Goal: Use online tool/utility

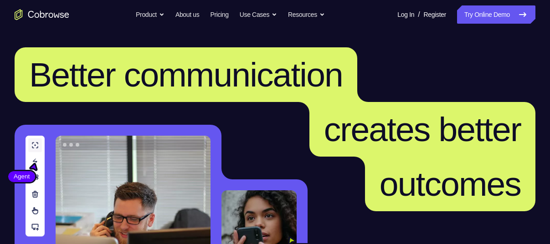
click at [489, 21] on link "Try Online Demo" at bounding box center [496, 14] width 78 height 18
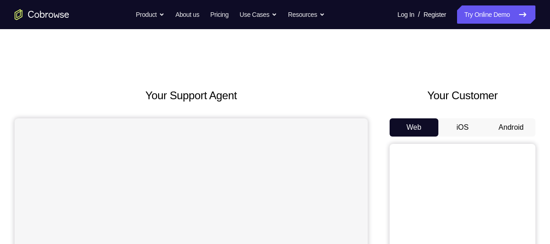
click at [510, 128] on button "Android" at bounding box center [510, 127] width 49 height 18
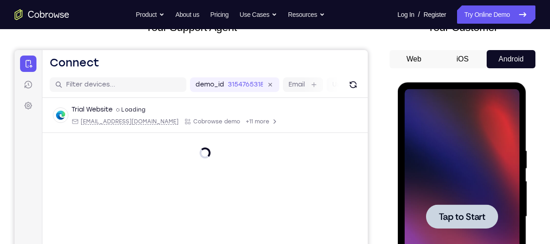
click at [425, 172] on div at bounding box center [461, 216] width 115 height 255
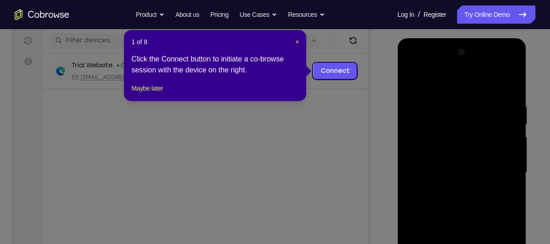
scroll to position [111, 0]
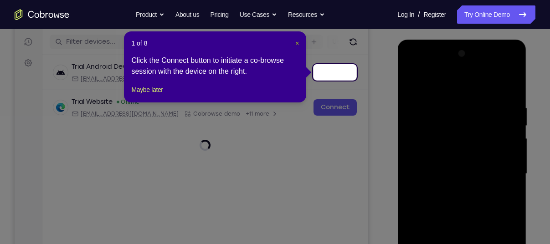
click at [297, 41] on span "×" at bounding box center [297, 43] width 4 height 7
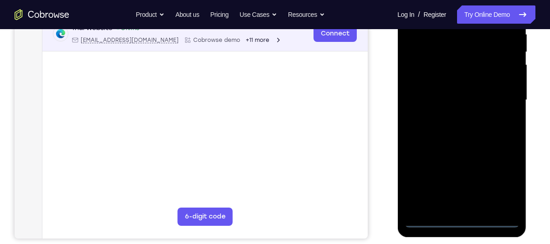
scroll to position [186, 0]
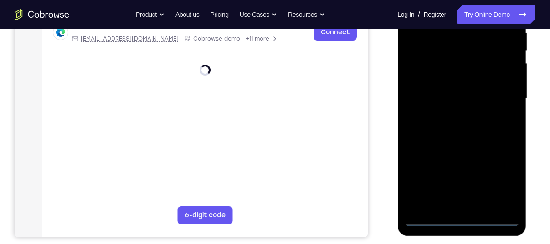
click at [461, 218] on div at bounding box center [461, 98] width 115 height 255
click at [502, 182] on div at bounding box center [461, 98] width 115 height 255
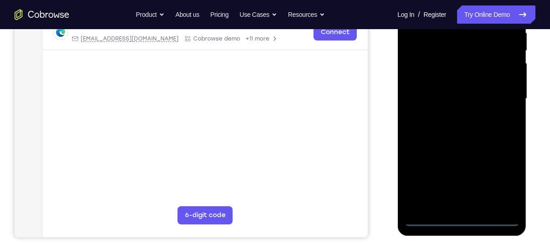
scroll to position [94, 0]
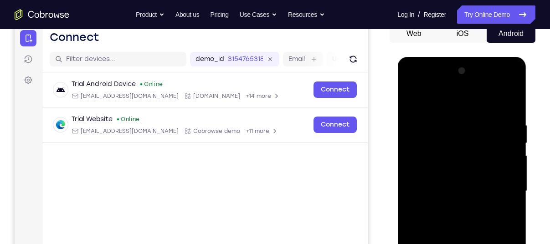
click at [417, 86] on div at bounding box center [461, 191] width 115 height 255
click at [427, 156] on div at bounding box center [461, 191] width 115 height 255
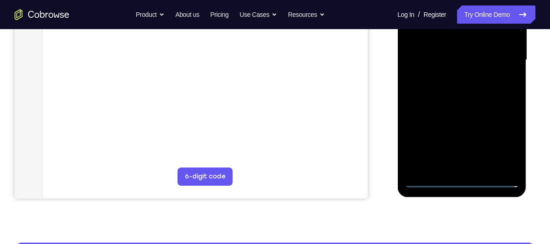
scroll to position [234, 0]
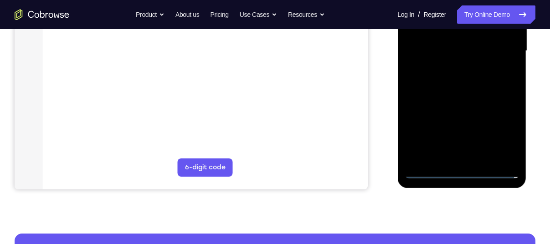
click at [448, 144] on div at bounding box center [461, 51] width 115 height 255
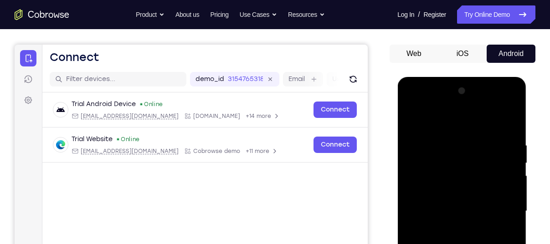
scroll to position [72, 0]
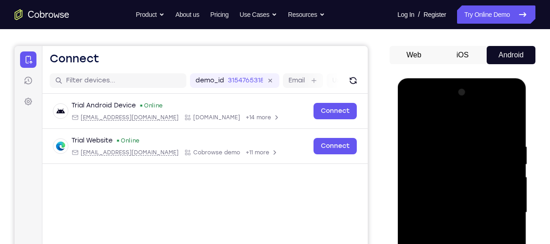
click at [498, 102] on div at bounding box center [461, 212] width 115 height 255
click at [442, 121] on div at bounding box center [461, 212] width 115 height 255
click at [419, 186] on div at bounding box center [461, 212] width 115 height 255
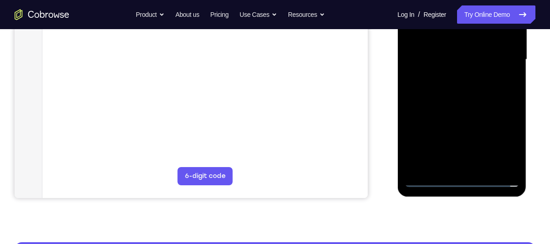
scroll to position [223, 0]
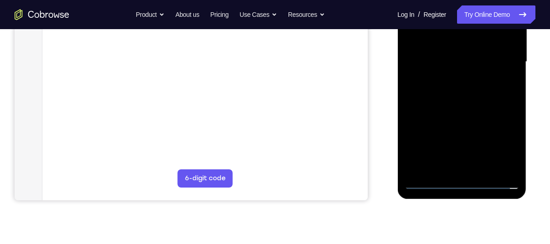
drag, startPoint x: 439, startPoint y: 118, endPoint x: 435, endPoint y: 104, distance: 14.4
click at [435, 104] on div at bounding box center [461, 61] width 115 height 255
click at [442, 162] on div at bounding box center [461, 61] width 115 height 255
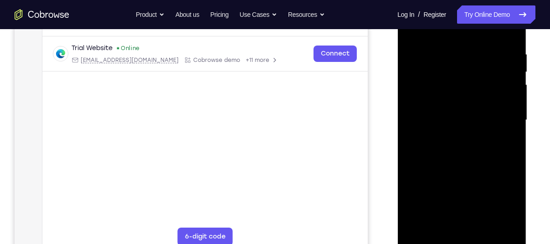
click at [428, 107] on div at bounding box center [461, 120] width 115 height 255
click at [439, 97] on div at bounding box center [461, 120] width 115 height 255
click at [449, 117] on div at bounding box center [461, 120] width 115 height 255
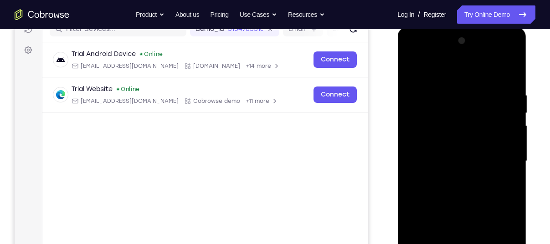
scroll to position [123, 0]
click at [460, 209] on div at bounding box center [461, 161] width 115 height 255
click at [478, 126] on div at bounding box center [461, 161] width 115 height 255
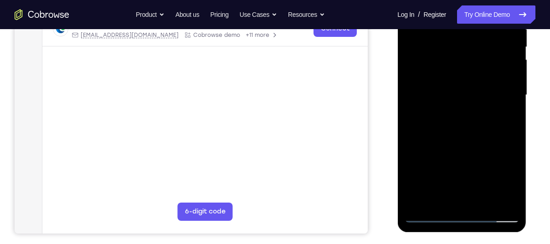
drag, startPoint x: 460, startPoint y: 142, endPoint x: 455, endPoint y: 103, distance: 39.5
click at [455, 103] on div at bounding box center [461, 95] width 115 height 255
click at [451, 196] on div at bounding box center [461, 95] width 115 height 255
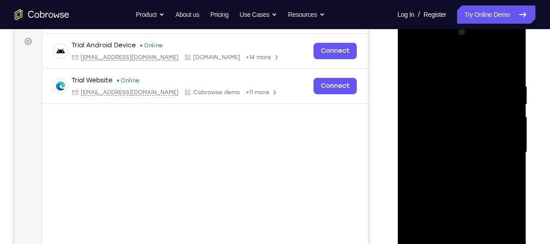
click at [450, 144] on div at bounding box center [461, 152] width 115 height 255
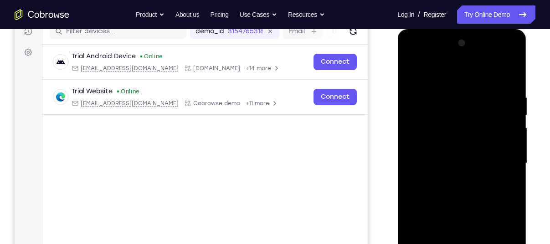
scroll to position [119, 0]
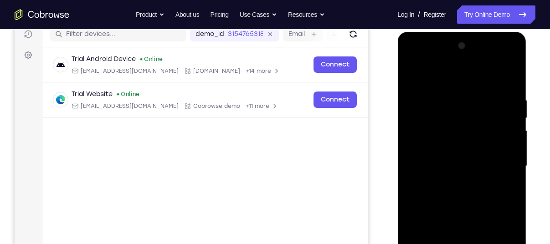
click at [499, 59] on div at bounding box center [461, 166] width 115 height 255
click at [419, 59] on div at bounding box center [461, 166] width 115 height 255
click at [508, 166] on div at bounding box center [461, 166] width 115 height 255
click at [449, 180] on div at bounding box center [461, 166] width 115 height 255
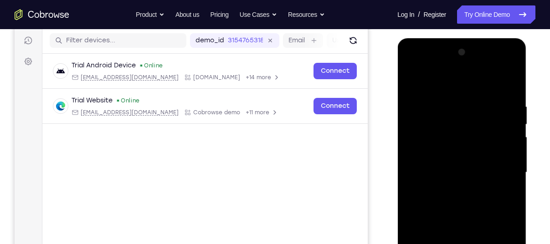
scroll to position [112, 0]
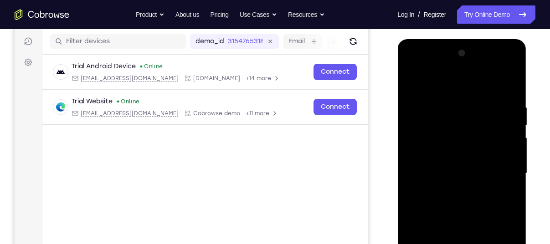
click at [501, 66] on div at bounding box center [461, 173] width 115 height 255
click at [483, 84] on div at bounding box center [461, 173] width 115 height 255
click at [438, 198] on div at bounding box center [461, 173] width 115 height 255
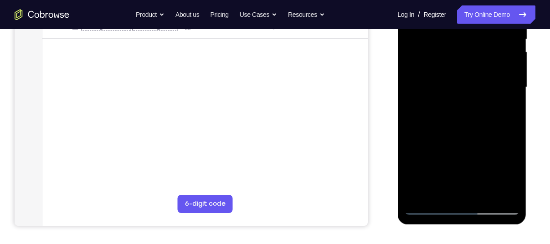
scroll to position [200, 0]
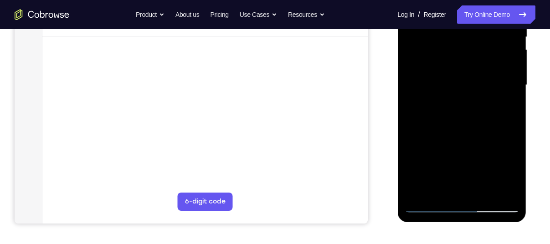
click at [451, 184] on div at bounding box center [461, 85] width 115 height 255
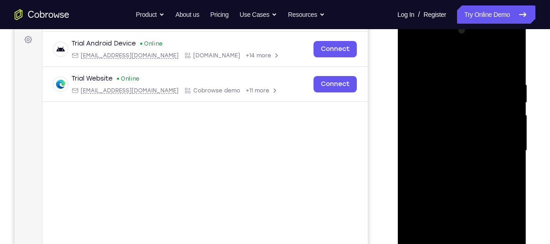
scroll to position [136, 0]
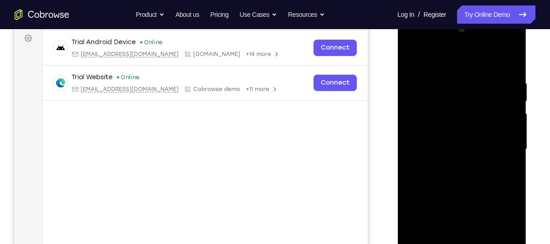
click at [477, 157] on div at bounding box center [461, 149] width 115 height 255
click at [408, 52] on div at bounding box center [461, 149] width 115 height 255
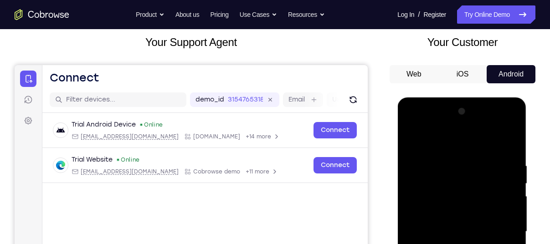
scroll to position [53, 0]
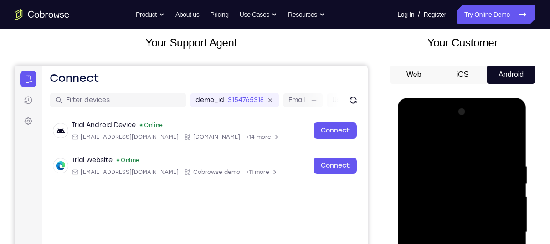
click at [468, 178] on div at bounding box center [461, 232] width 115 height 255
click at [502, 123] on div at bounding box center [461, 232] width 115 height 255
click at [445, 173] on div at bounding box center [461, 232] width 115 height 255
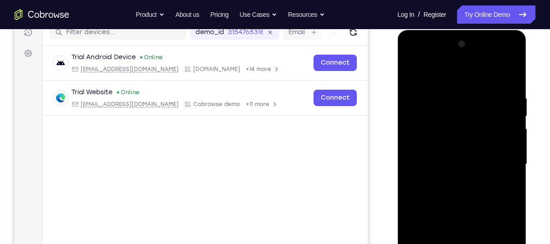
scroll to position [122, 0]
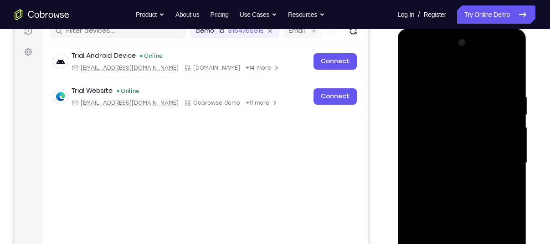
click at [448, 209] on div at bounding box center [461, 163] width 115 height 255
click at [445, 162] on div at bounding box center [461, 163] width 115 height 255
click at [458, 154] on div at bounding box center [461, 163] width 115 height 255
click at [466, 130] on div at bounding box center [461, 163] width 115 height 255
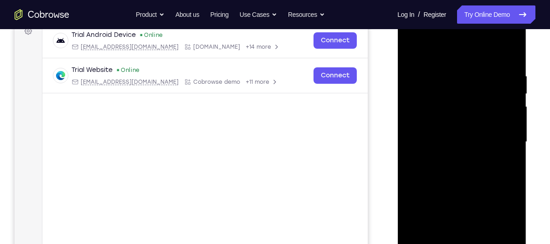
scroll to position [109, 0]
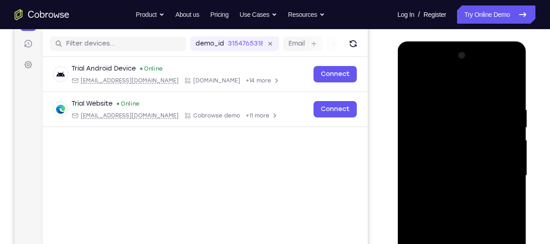
click at [462, 126] on div at bounding box center [461, 175] width 115 height 255
click at [473, 137] on div at bounding box center [461, 175] width 115 height 255
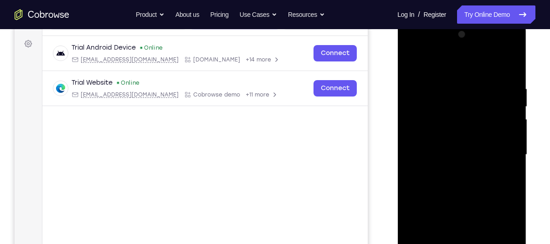
scroll to position [131, 0]
click at [458, 193] on div at bounding box center [461, 153] width 115 height 255
drag, startPoint x: 480, startPoint y: 200, endPoint x: 468, endPoint y: 62, distance: 138.5
click at [468, 62] on div at bounding box center [461, 153] width 115 height 255
drag, startPoint x: 458, startPoint y: 146, endPoint x: 457, endPoint y: 34, distance: 112.0
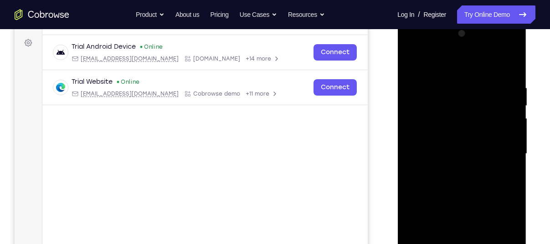
click at [457, 34] on div at bounding box center [461, 153] width 115 height 255
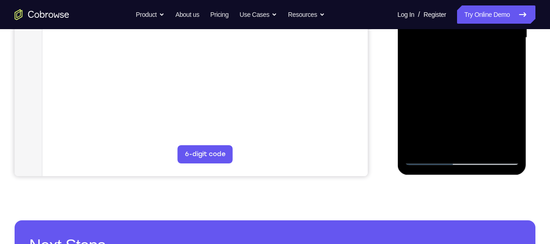
scroll to position [248, 0]
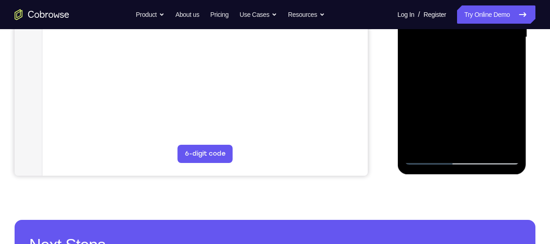
click at [486, 139] on div at bounding box center [461, 37] width 115 height 255
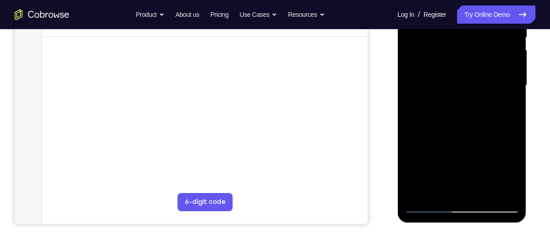
scroll to position [199, 0]
click at [467, 127] on div at bounding box center [461, 86] width 115 height 255
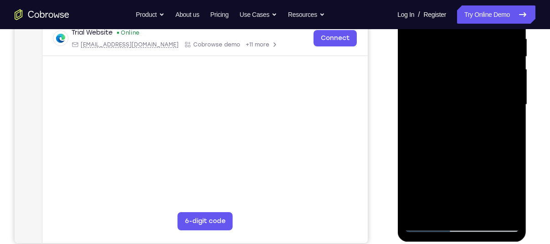
scroll to position [161, 0]
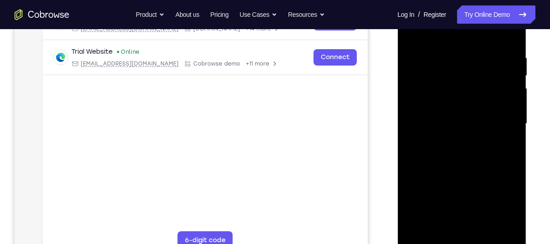
click at [458, 111] on div at bounding box center [461, 123] width 115 height 255
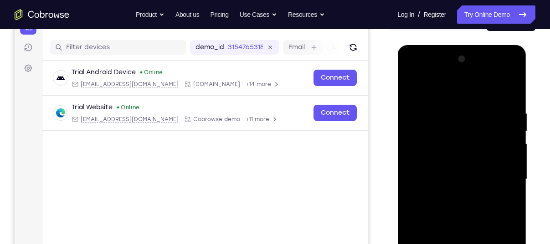
scroll to position [104, 0]
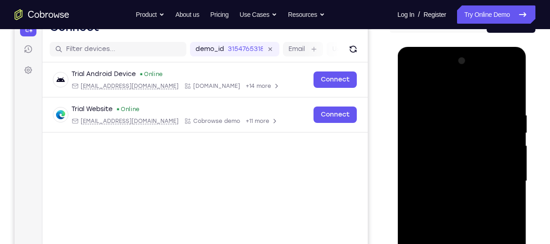
click at [408, 90] on div at bounding box center [461, 181] width 115 height 255
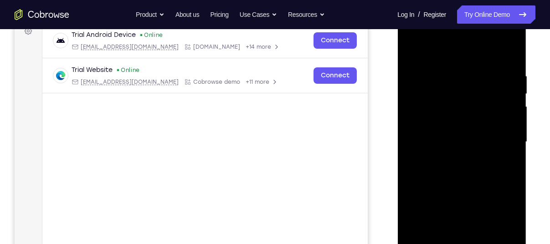
scroll to position [148, 0]
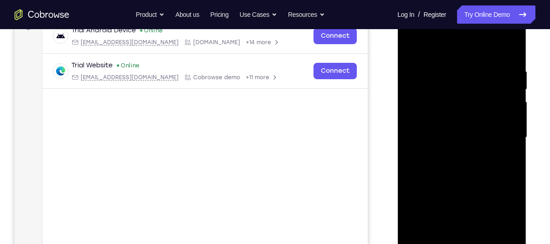
click at [454, 146] on div at bounding box center [461, 137] width 115 height 255
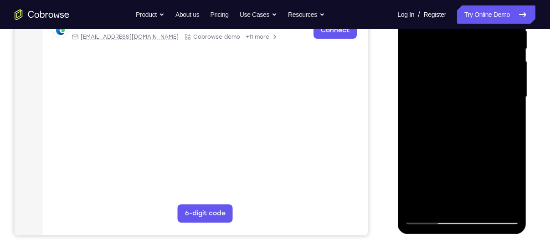
scroll to position [190, 0]
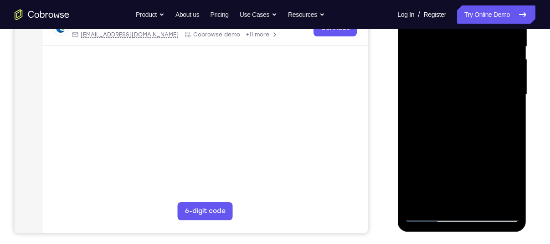
click at [450, 198] on div at bounding box center [461, 94] width 115 height 255
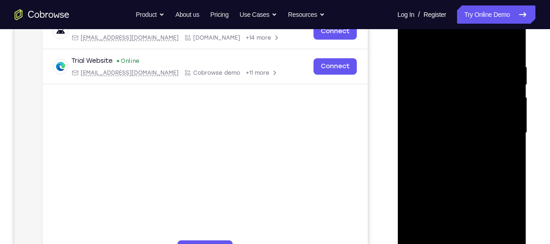
scroll to position [138, 0]
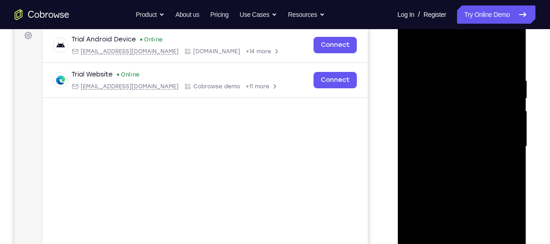
click at [504, 170] on div at bounding box center [461, 146] width 115 height 255
click at [408, 54] on div at bounding box center [461, 146] width 115 height 255
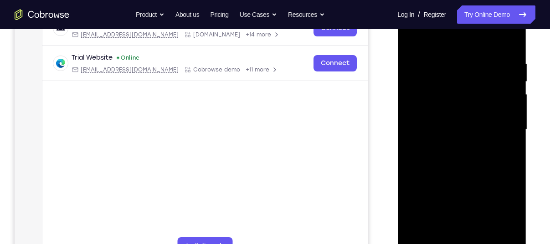
scroll to position [146, 0]
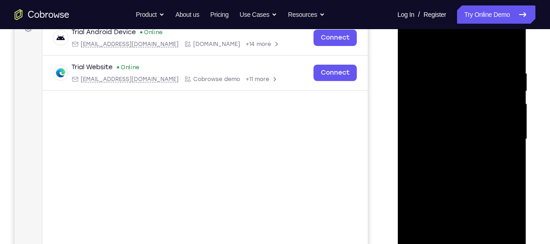
click at [412, 42] on div at bounding box center [461, 139] width 115 height 255
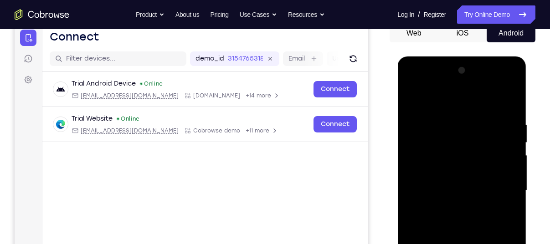
scroll to position [85, 0]
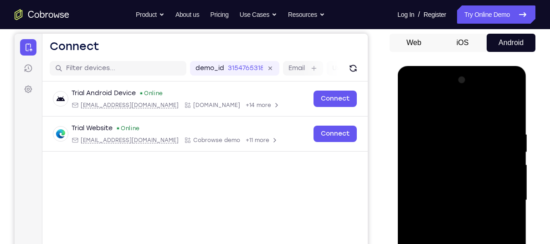
click at [452, 117] on div at bounding box center [461, 200] width 115 height 255
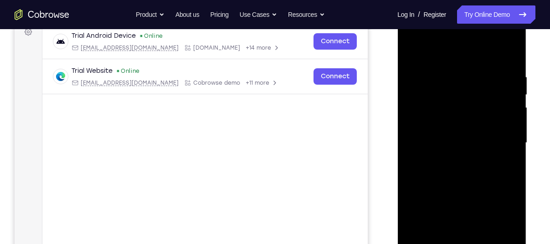
scroll to position [143, 0]
click at [504, 134] on div at bounding box center [461, 142] width 115 height 255
click at [508, 122] on div at bounding box center [461, 142] width 115 height 255
click at [510, 131] on div at bounding box center [461, 142] width 115 height 255
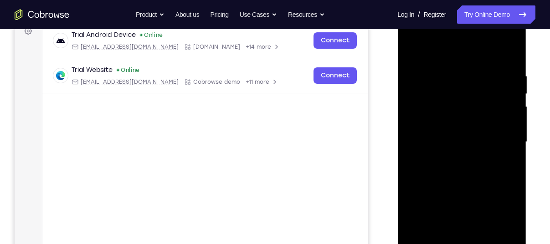
drag, startPoint x: 510, startPoint y: 127, endPoint x: 421, endPoint y: 145, distance: 90.6
click at [421, 145] on div at bounding box center [461, 142] width 115 height 255
click at [506, 124] on div at bounding box center [461, 142] width 115 height 255
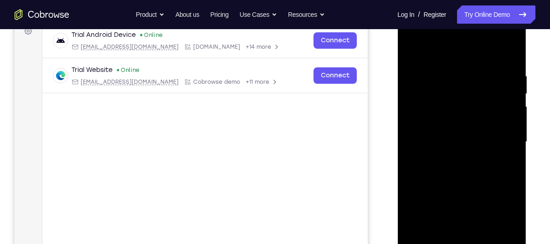
drag, startPoint x: 506, startPoint y: 124, endPoint x: 420, endPoint y: 114, distance: 86.6
click at [420, 114] on div at bounding box center [461, 142] width 115 height 255
drag, startPoint x: 504, startPoint y: 120, endPoint x: 401, endPoint y: 117, distance: 103.0
click at [401, 117] on div at bounding box center [461, 143] width 129 height 271
drag, startPoint x: 498, startPoint y: 126, endPoint x: 404, endPoint y: 132, distance: 93.9
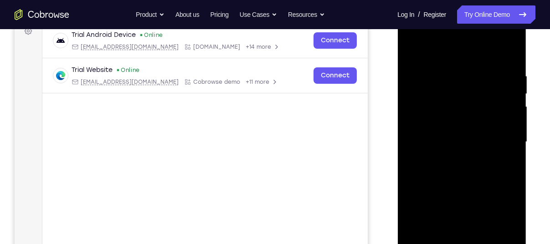
click at [404, 132] on div at bounding box center [461, 142] width 115 height 255
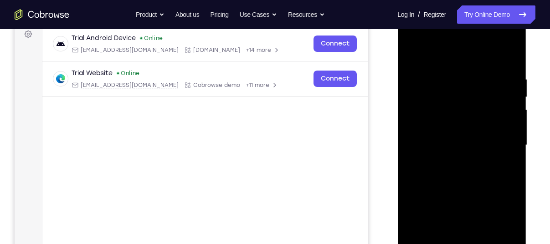
scroll to position [141, 0]
drag, startPoint x: 511, startPoint y: 114, endPoint x: 440, endPoint y: 127, distance: 72.2
click at [440, 127] on div at bounding box center [461, 144] width 115 height 255
drag, startPoint x: 507, startPoint y: 121, endPoint x: 420, endPoint y: 127, distance: 87.2
click at [420, 127] on div at bounding box center [461, 144] width 115 height 255
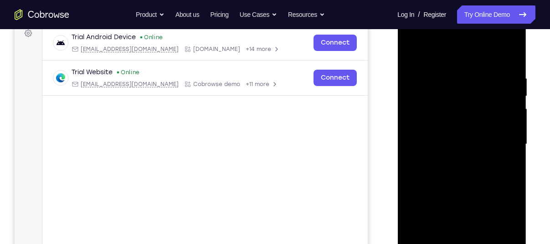
drag, startPoint x: 506, startPoint y: 145, endPoint x: 413, endPoint y: 150, distance: 92.6
click at [413, 150] on div at bounding box center [461, 144] width 115 height 255
drag, startPoint x: 508, startPoint y: 127, endPoint x: 420, endPoint y: 137, distance: 88.4
click at [420, 137] on div at bounding box center [461, 144] width 115 height 255
drag, startPoint x: 493, startPoint y: 125, endPoint x: 349, endPoint y: 156, distance: 147.6
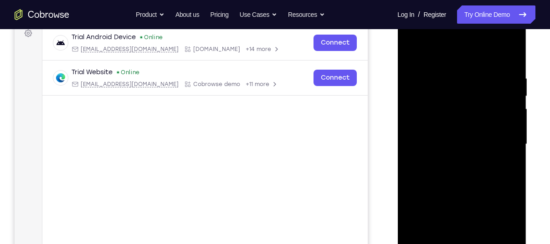
click at [397, 156] on html "Online web based iOS Simulators and Android Emulators. Run iPhone, iPad, Mobile…" at bounding box center [462, 146] width 130 height 273
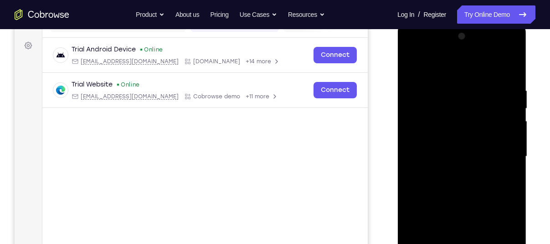
scroll to position [128, 0]
click at [509, 69] on div at bounding box center [461, 156] width 115 height 255
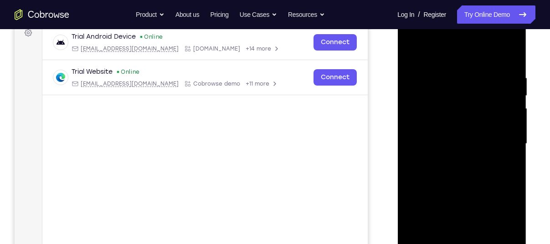
scroll to position [142, 0]
drag, startPoint x: 478, startPoint y: 169, endPoint x: 473, endPoint y: 132, distance: 37.6
click at [473, 132] on div at bounding box center [461, 143] width 115 height 255
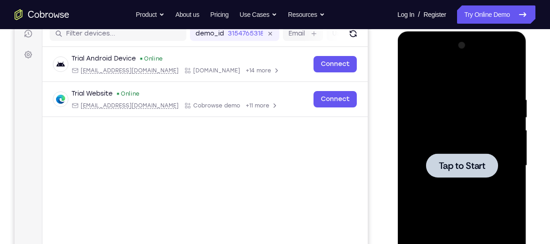
scroll to position [115, 0]
